Goal: Information Seeking & Learning: Learn about a topic

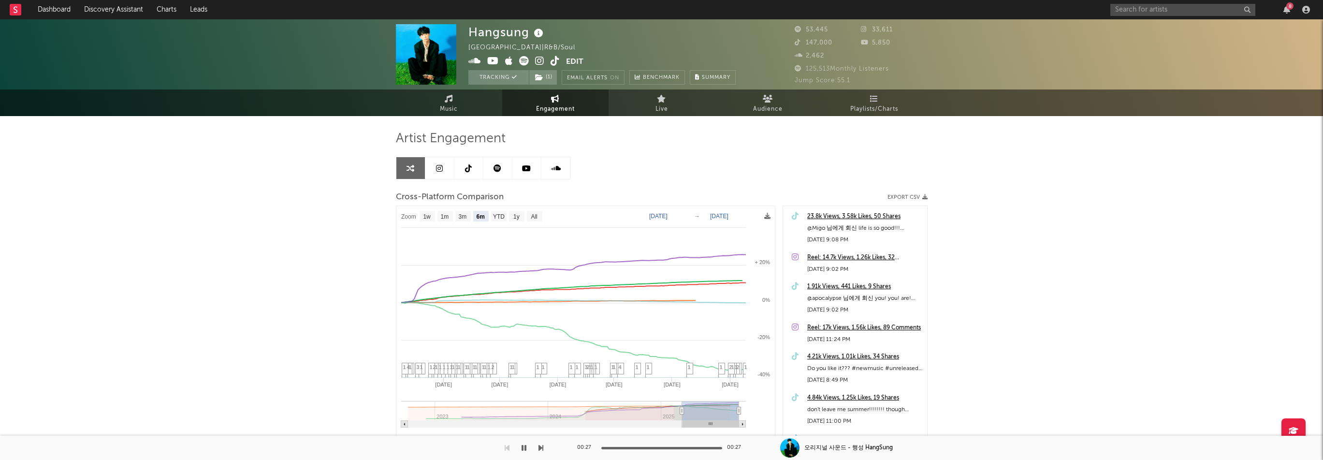
select select "6m"
click at [466, 104] on link "Music" at bounding box center [449, 102] width 106 height 27
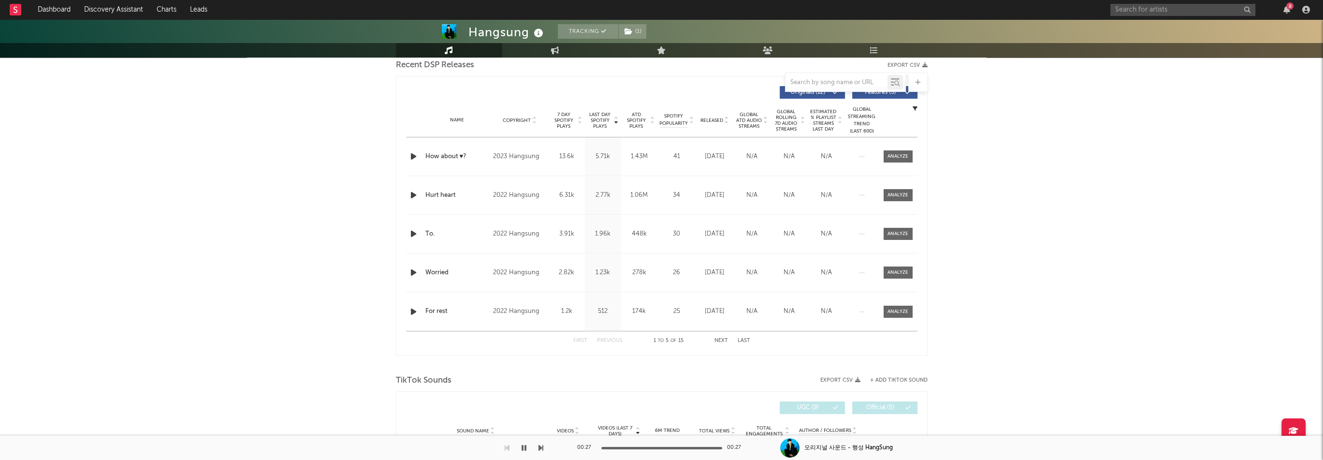
select select "6m"
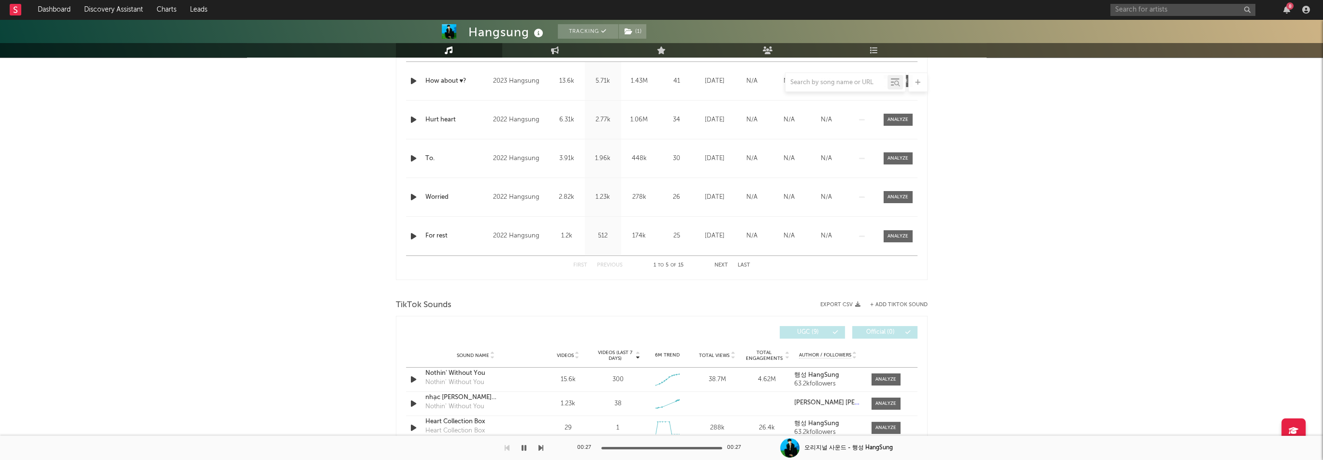
scroll to position [559, 0]
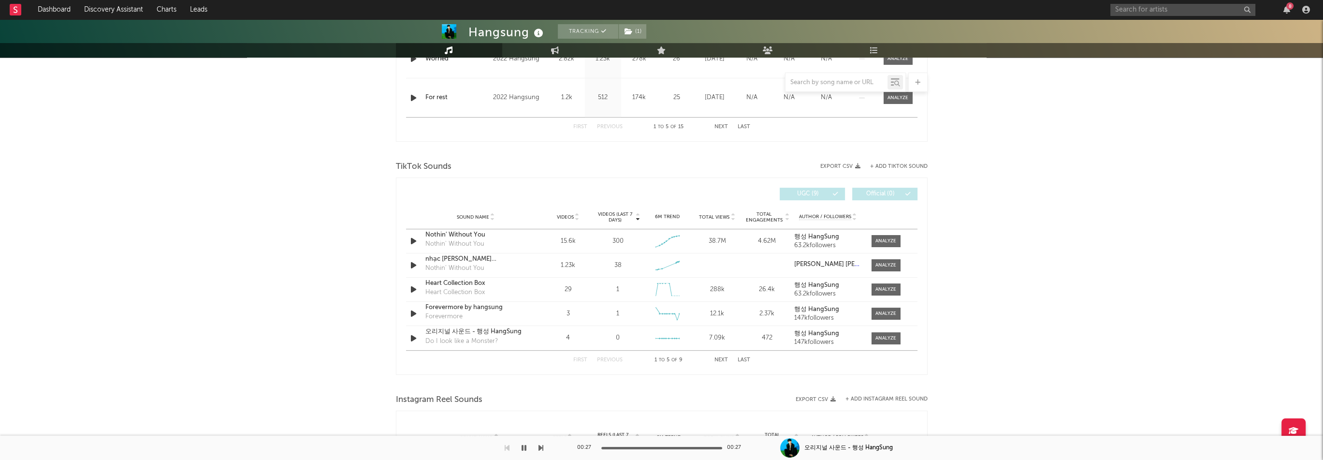
click at [725, 357] on button "Next" at bounding box center [721, 359] width 14 height 5
click at [890, 293] on span at bounding box center [885, 289] width 29 height 12
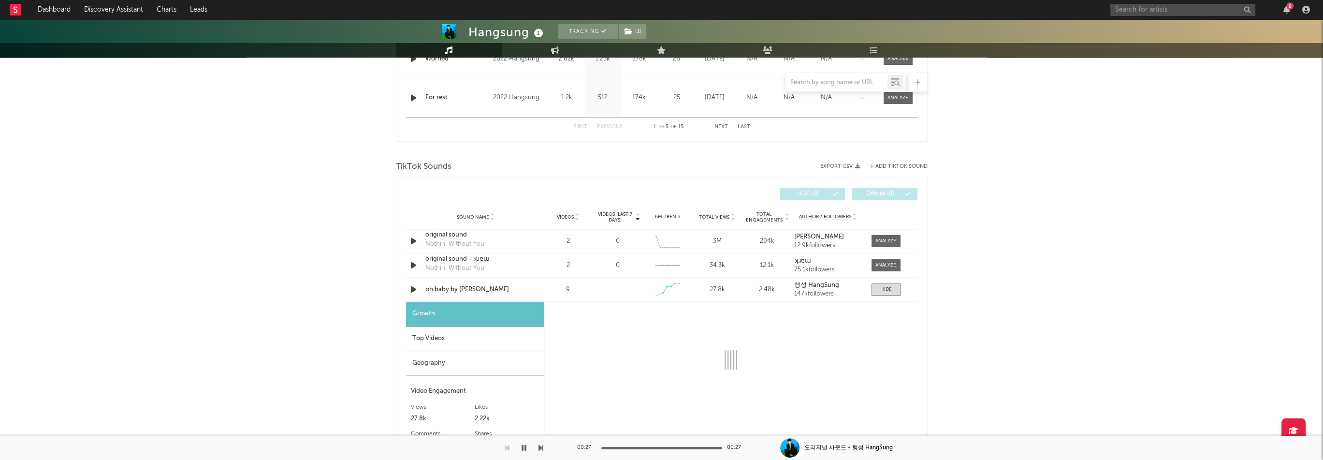
select select "1w"
click at [498, 337] on div "Top Videos" at bounding box center [475, 338] width 138 height 25
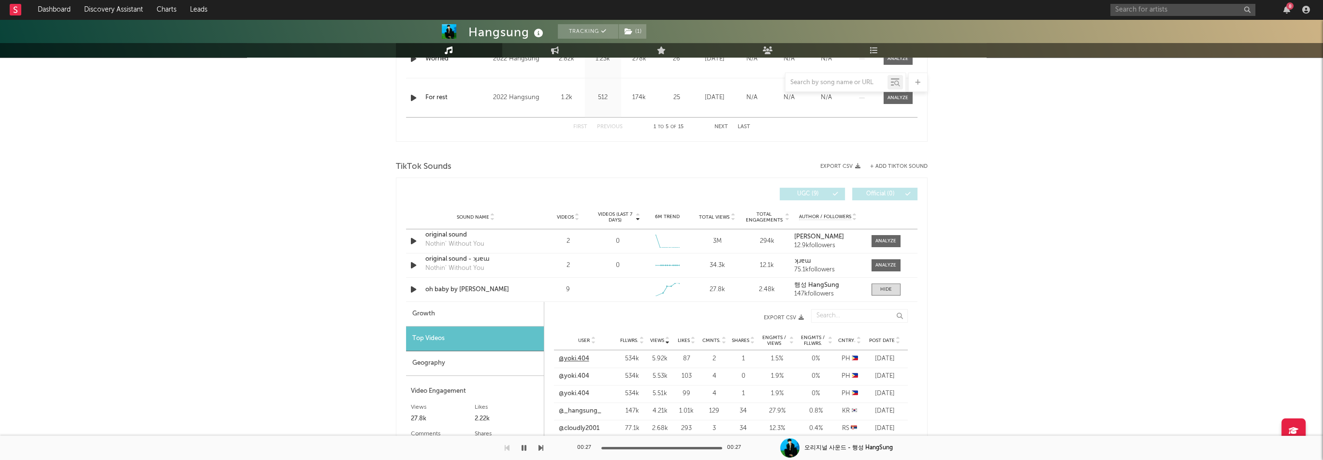
drag, startPoint x: 901, startPoint y: 394, endPoint x: 558, endPoint y: 355, distance: 345.4
click at [558, 355] on div "User @yoki.404 Fllwrs. 534k Views 5.92k Likes 87 Cmnts. 2 Shares 1 Engmts / Vie…" at bounding box center [731, 428] width 354 height 157
click at [594, 377] on div "@yoki.404" at bounding box center [587, 376] width 57 height 10
click at [561, 373] on link "@yoki.404" at bounding box center [574, 376] width 30 height 10
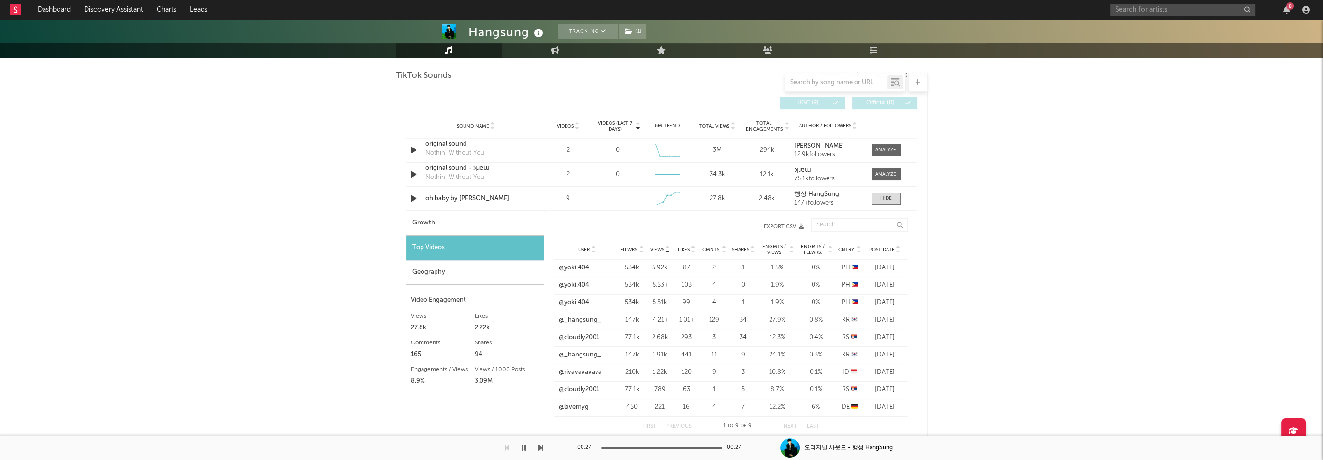
scroll to position [656, 0]
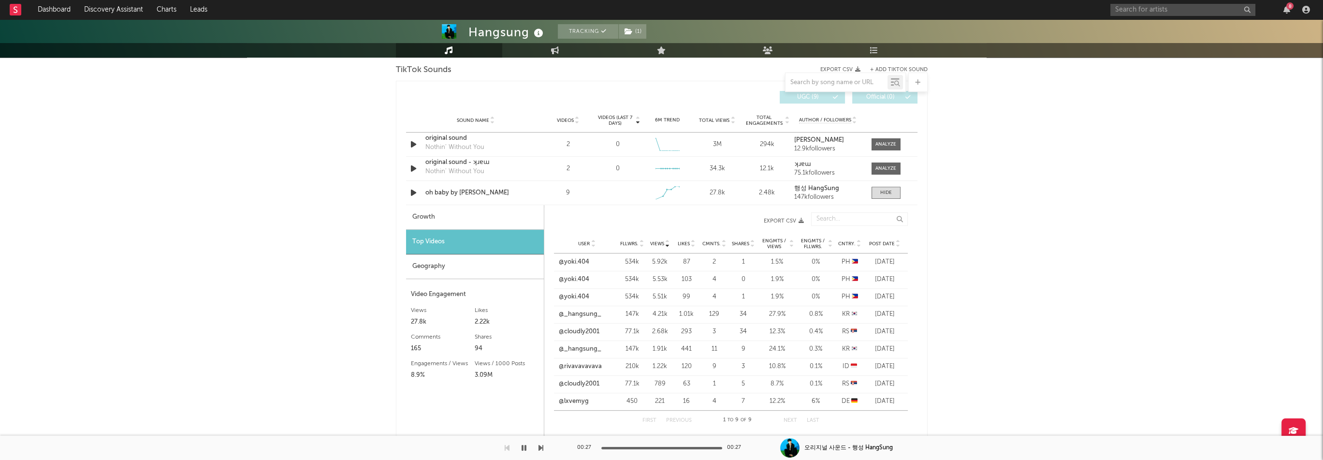
drag, startPoint x: 903, startPoint y: 300, endPoint x: 555, endPoint y: 259, distance: 350.5
click at [555, 259] on div "User @yoki.404 Fllwrs. 534k Views 5.92k Likes 87 Cmnts. 2 Shares 1 Engmts / Vie…" at bounding box center [731, 331] width 354 height 157
click at [332, 324] on div "Hangsung Tracking ( 1 ) [GEOGRAPHIC_DATA] | R&B/Soul Edit Tracking ( 1 ) Email …" at bounding box center [661, 214] width 1323 height 1702
